Goal: Transaction & Acquisition: Purchase product/service

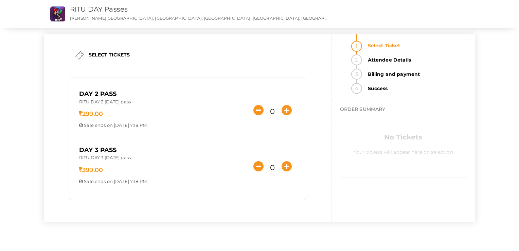
click at [273, 112] on input "0" at bounding box center [273, 112] width 12 height 14
click at [287, 112] on icon "button" at bounding box center [287, 110] width 10 height 10
type input "1"
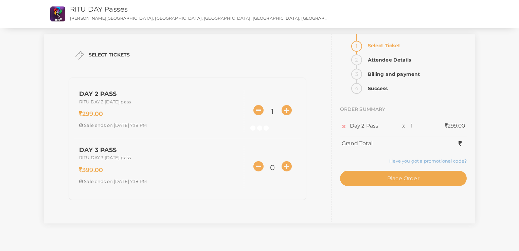
click at [288, 167] on div at bounding box center [259, 125] width 519 height 251
click at [286, 167] on div at bounding box center [259, 125] width 519 height 251
click at [262, 111] on div at bounding box center [259, 125] width 519 height 251
click at [383, 181] on div at bounding box center [259, 125] width 519 height 251
click at [412, 183] on div at bounding box center [259, 125] width 519 height 251
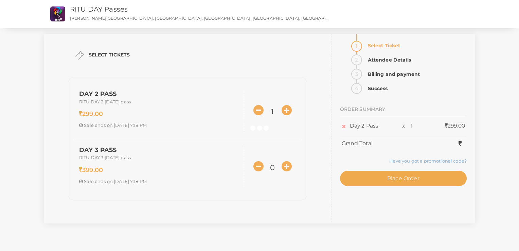
click at [411, 174] on div at bounding box center [259, 125] width 519 height 251
click at [411, 174] on div "Day 2 Pass x 1 299.00 Grand Total Have you got a promotional code? Offer applie…" at bounding box center [403, 166] width 127 height 94
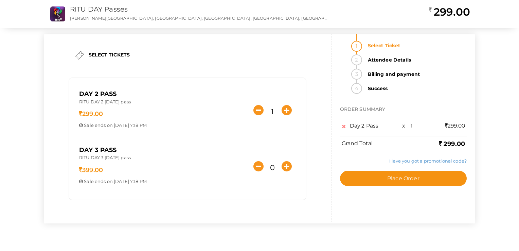
click at [411, 174] on button "Place Order" at bounding box center [403, 178] width 127 height 15
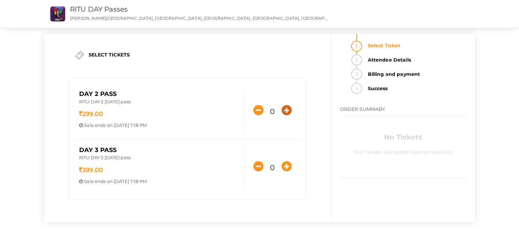
click at [291, 115] on icon "button" at bounding box center [287, 110] width 10 height 10
type input "1"
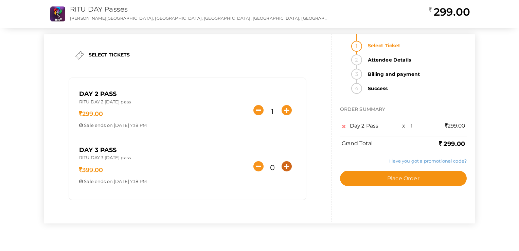
click at [287, 170] on icon "button" at bounding box center [287, 166] width 10 height 10
type input "1"
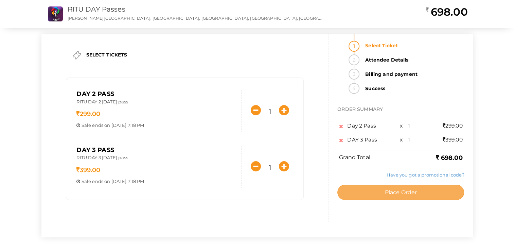
click at [407, 191] on span "Place Order" at bounding box center [401, 192] width 32 height 6
